Goal: Use online tool/utility: Utilize a website feature to perform a specific function

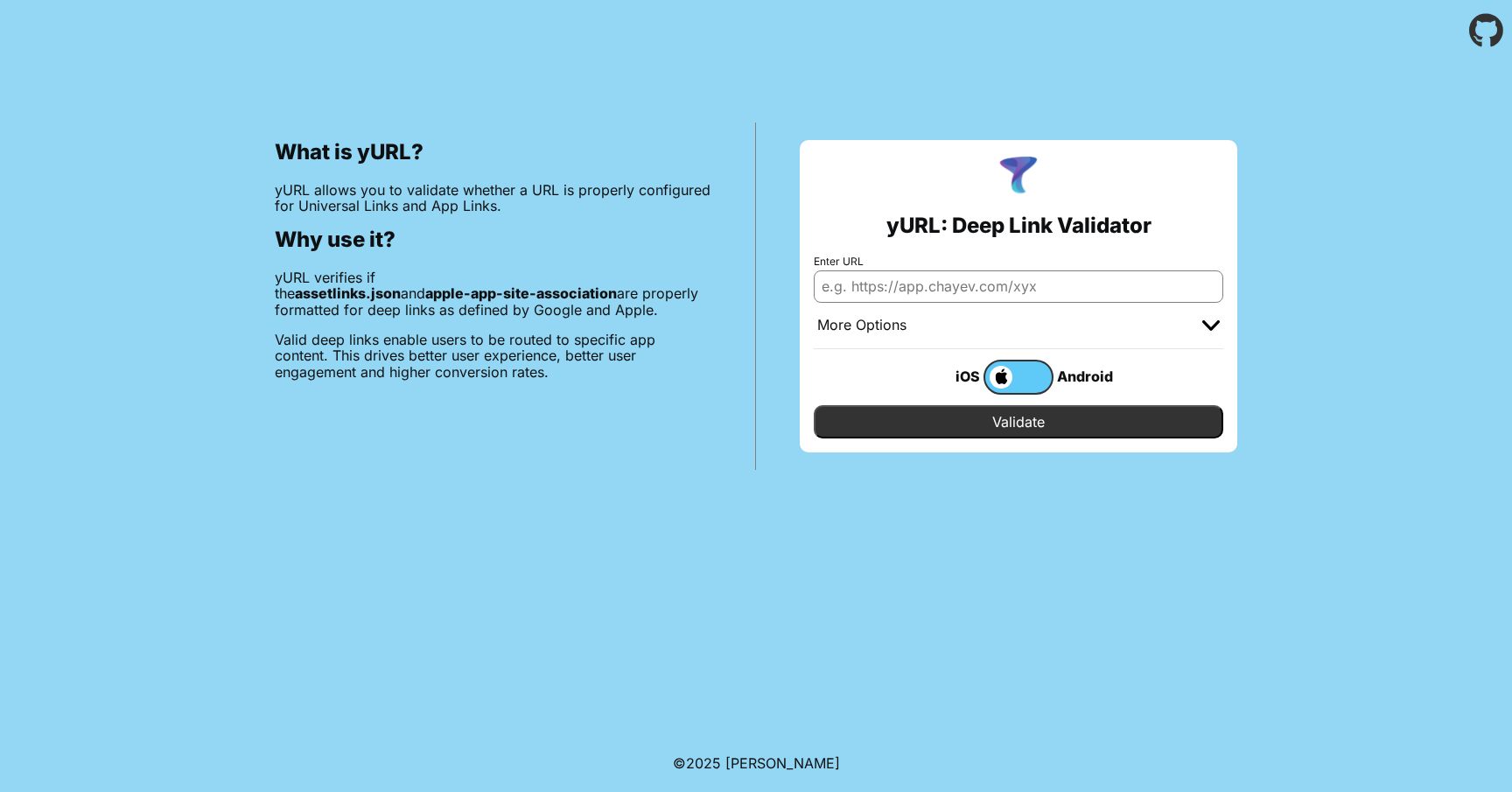
click at [993, 285] on input "Enter URL" at bounding box center [1018, 286] width 410 height 32
paste input "[URL][DOMAIN_NAME]"
type input "[URL][DOMAIN_NAME]"
click at [1010, 428] on input "Validate" at bounding box center [1018, 422] width 410 height 33
